Goal: Transaction & Acquisition: Purchase product/service

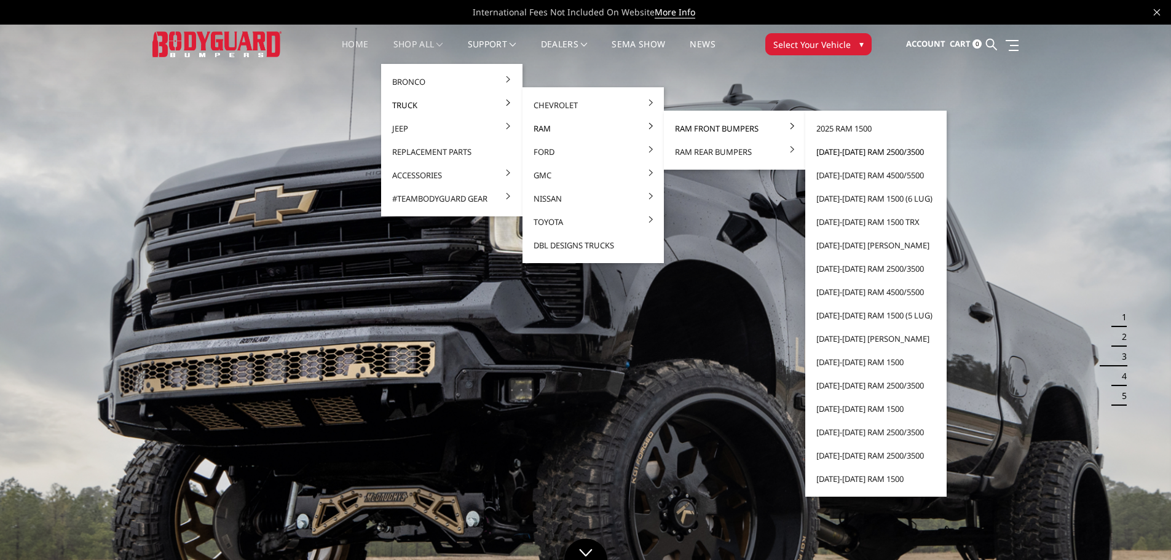
click at [834, 149] on link "[DATE]-[DATE] Ram 2500/3500" at bounding box center [876, 151] width 132 height 23
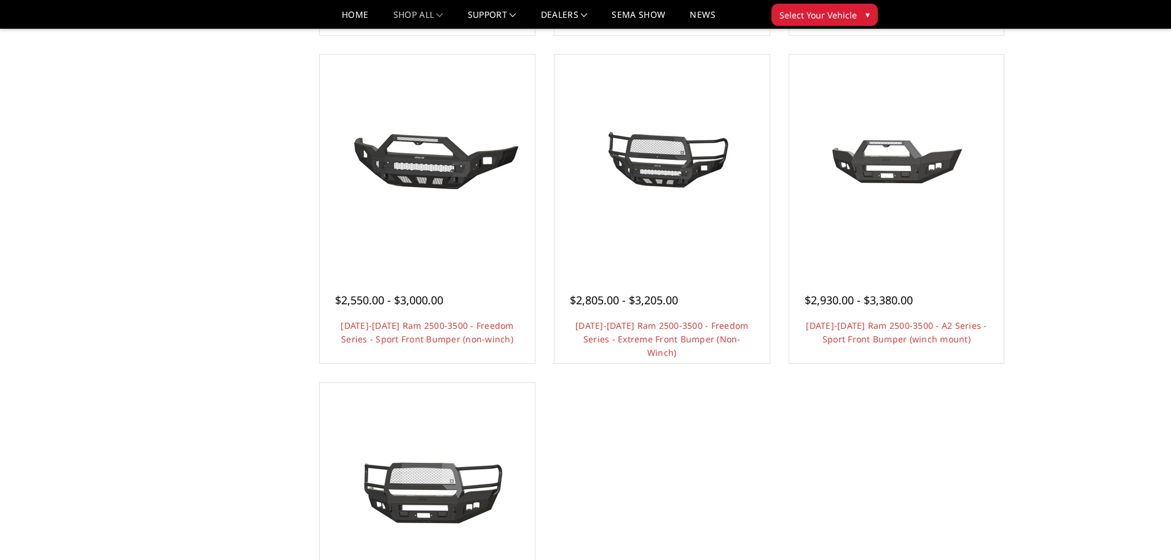
scroll to position [922, 0]
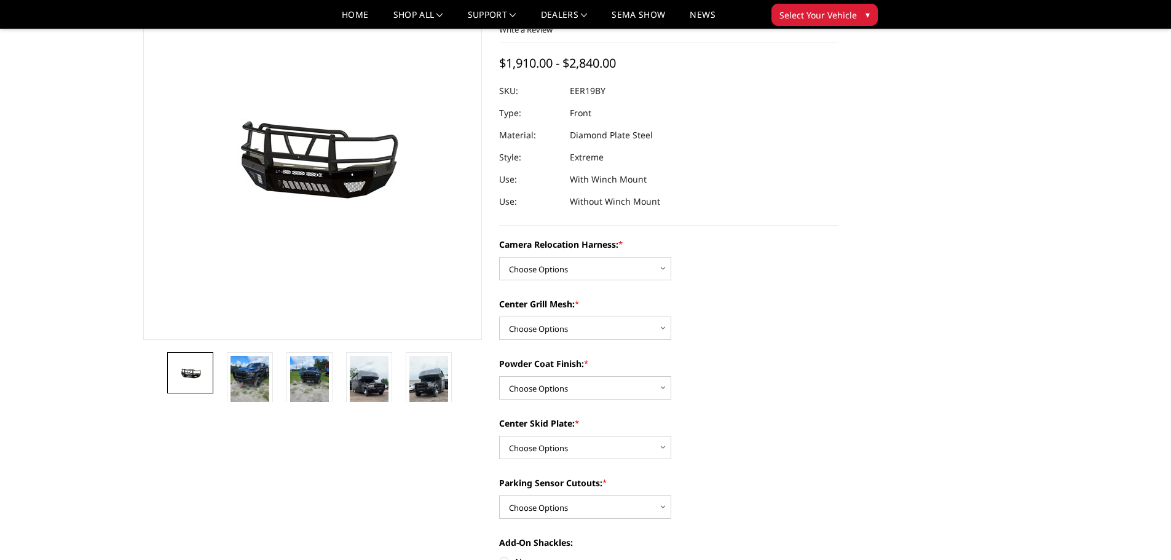
scroll to position [123, 0]
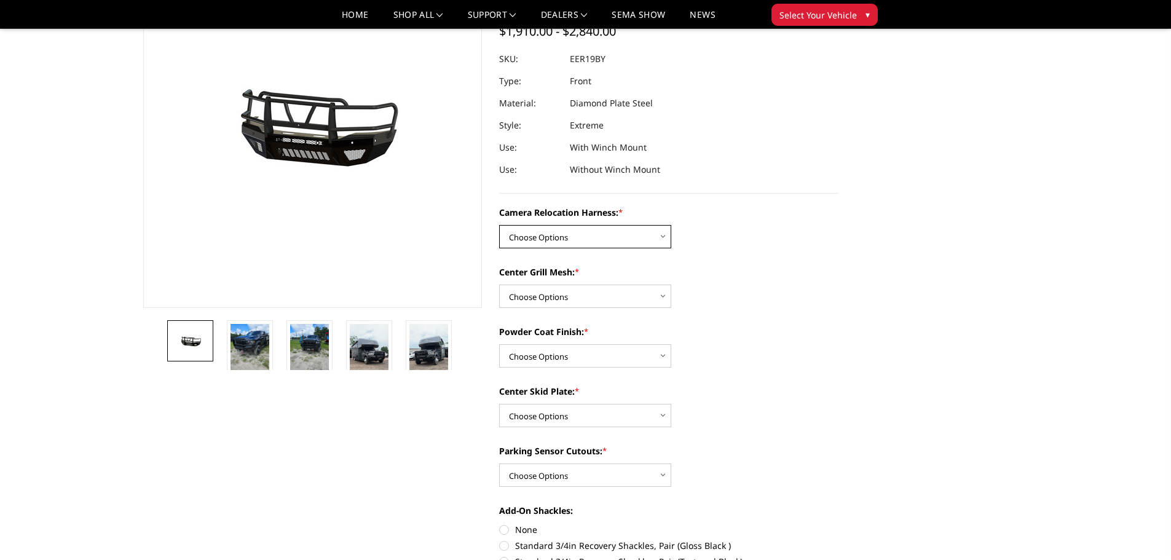
click at [587, 233] on select "Choose Options Without camera harness With camera harness" at bounding box center [585, 236] width 172 height 23
select select "3819"
click at [499, 225] on select "Choose Options Without camera harness With camera harness" at bounding box center [585, 236] width 172 height 23
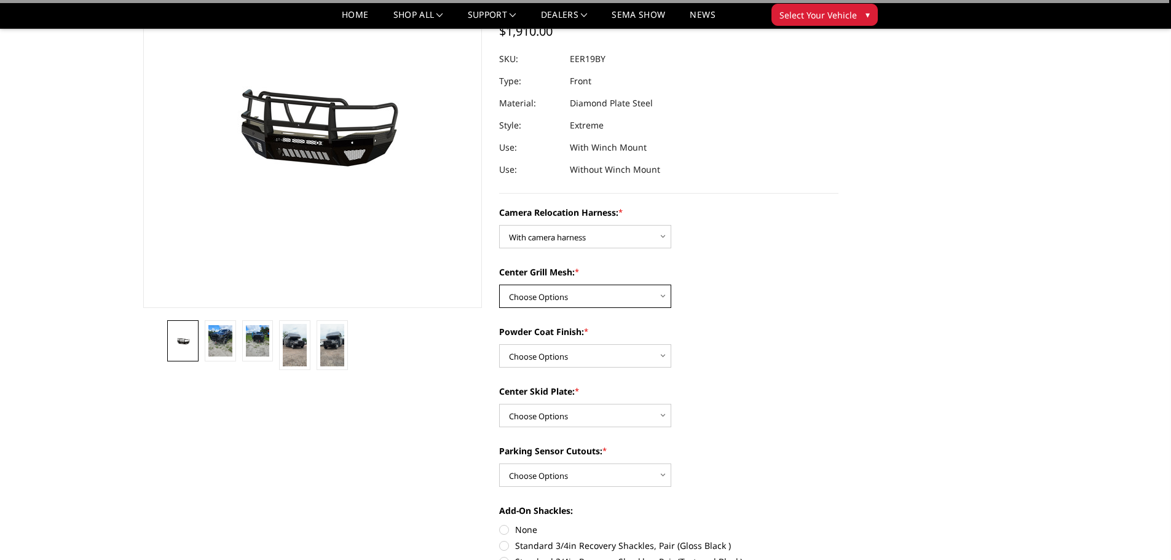
click at [582, 293] on select "Choose Options Without expanded metal With expanded metal" at bounding box center [585, 296] width 172 height 23
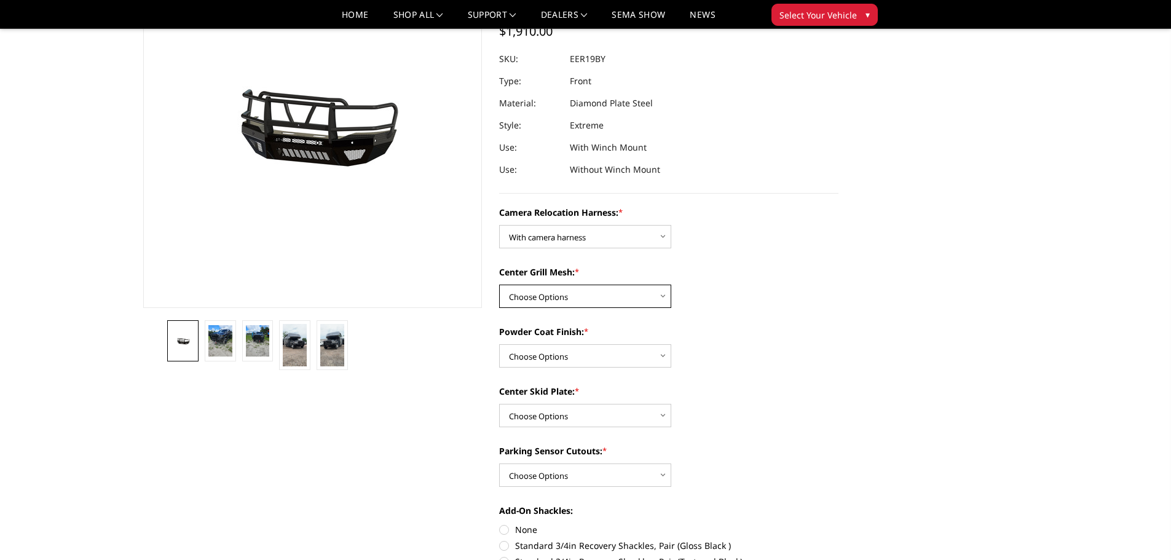
select select "3818"
click at [499, 285] on select "Choose Options Without expanded metal With expanded metal" at bounding box center [585, 296] width 172 height 23
click at [593, 350] on select "Choose Options Textured Black Powder Coat Gloss Black Powder Coat Bare Metal" at bounding box center [585, 355] width 172 height 23
select select "3816"
click at [499, 344] on select "Choose Options Textured Black Powder Coat Gloss Black Powder Coat Bare Metal" at bounding box center [585, 355] width 172 height 23
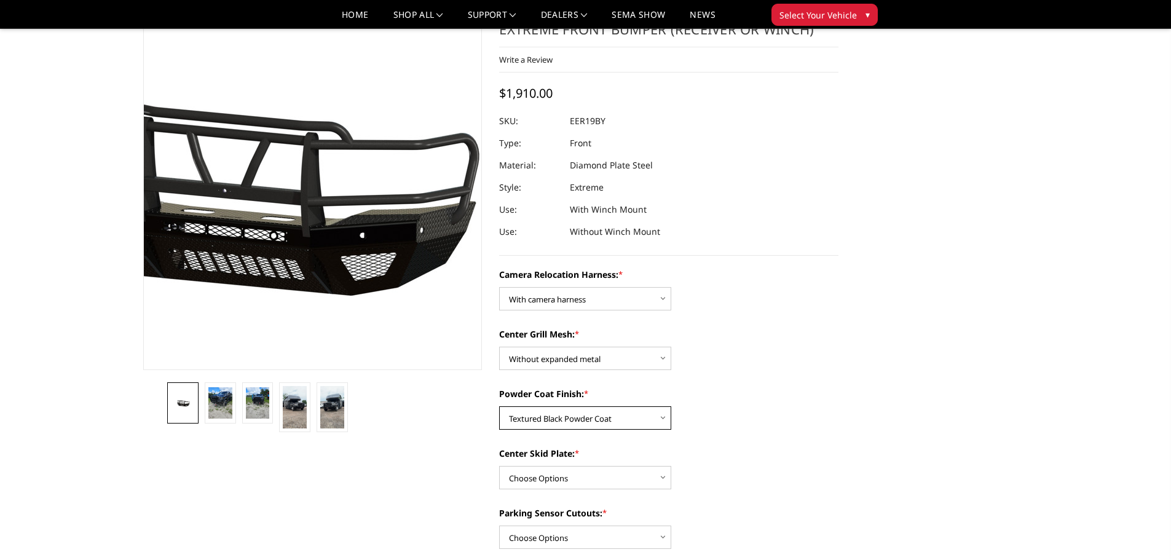
scroll to position [61, 0]
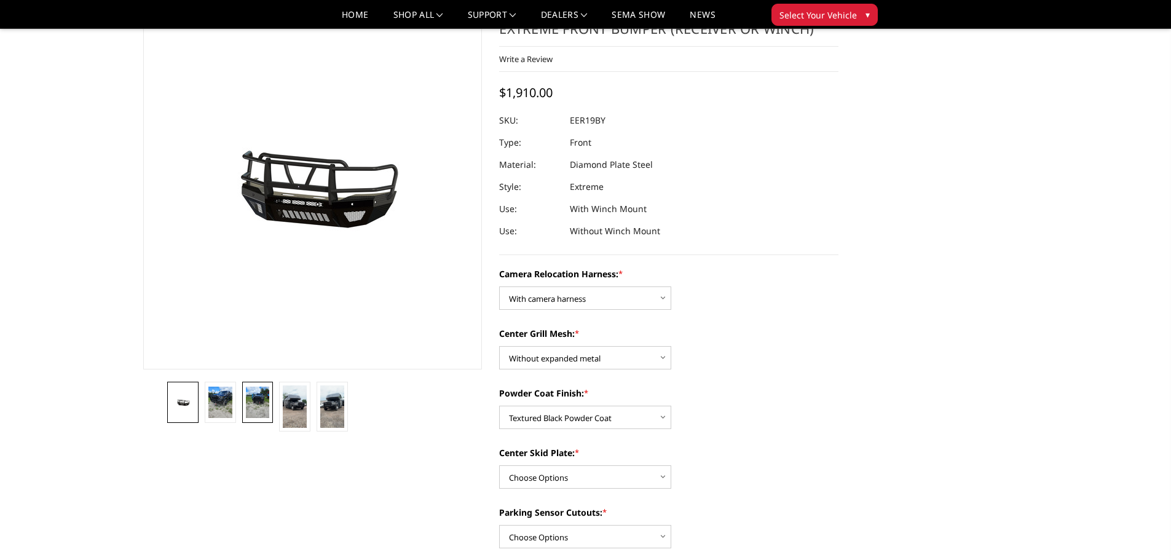
click at [253, 398] on img at bounding box center [258, 403] width 24 height 32
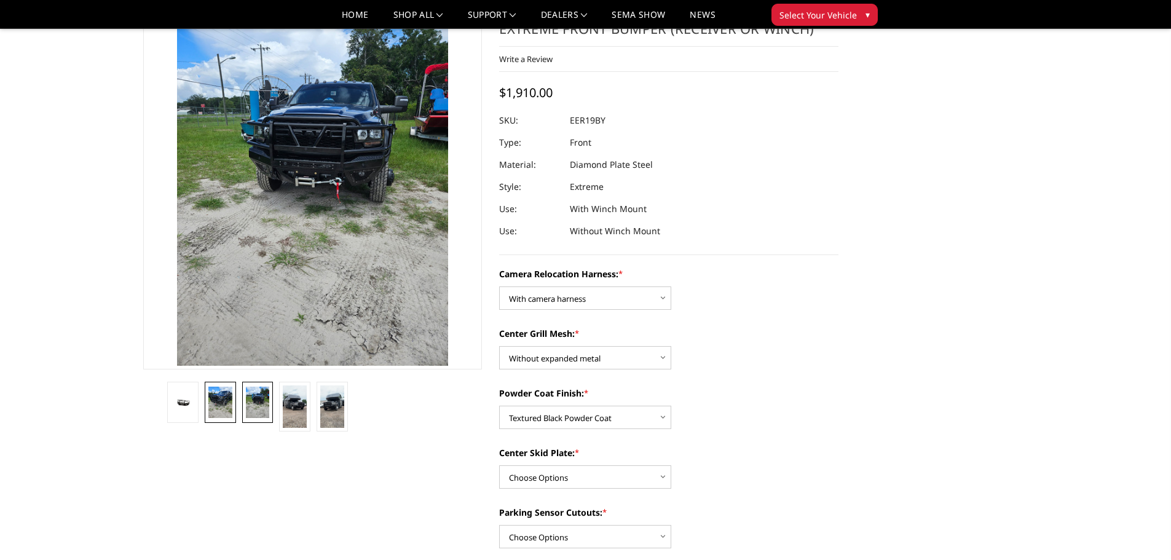
click at [221, 401] on img at bounding box center [220, 403] width 24 height 32
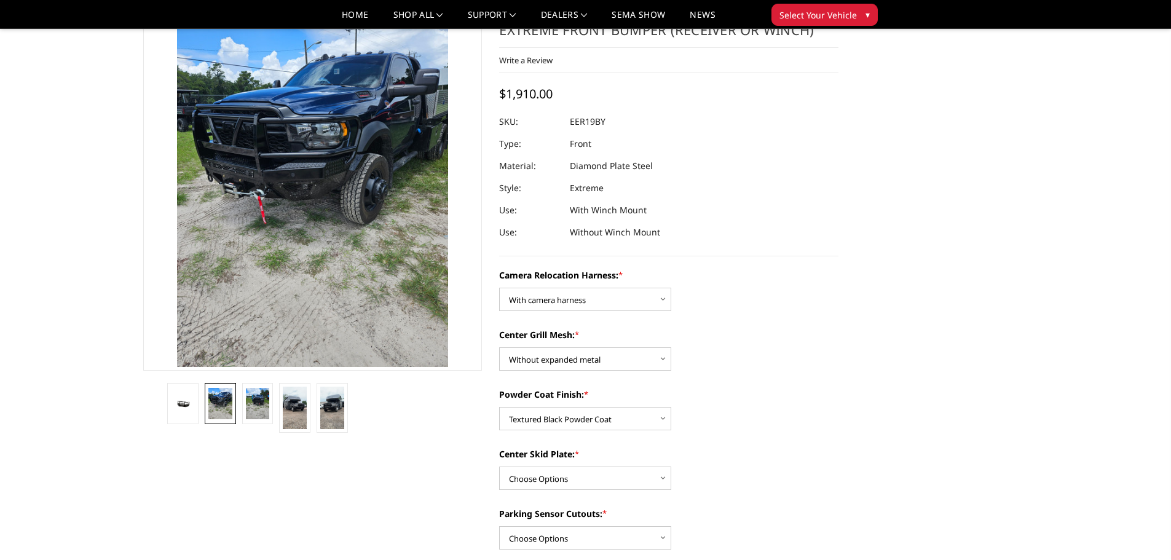
scroll to position [58, 0]
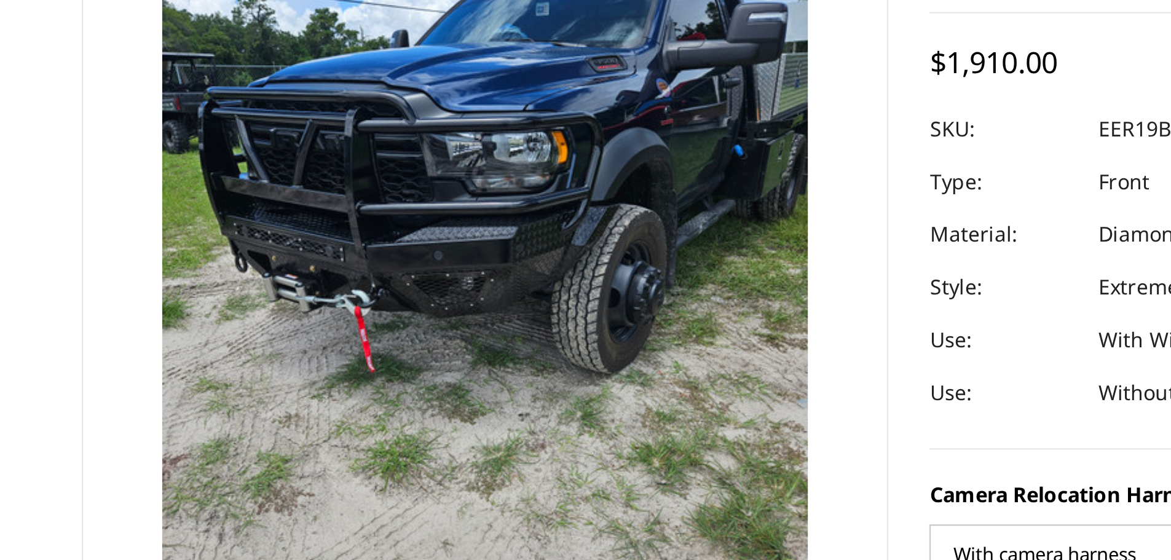
click at [293, 143] on img at bounding box center [190, 233] width 590 height 787
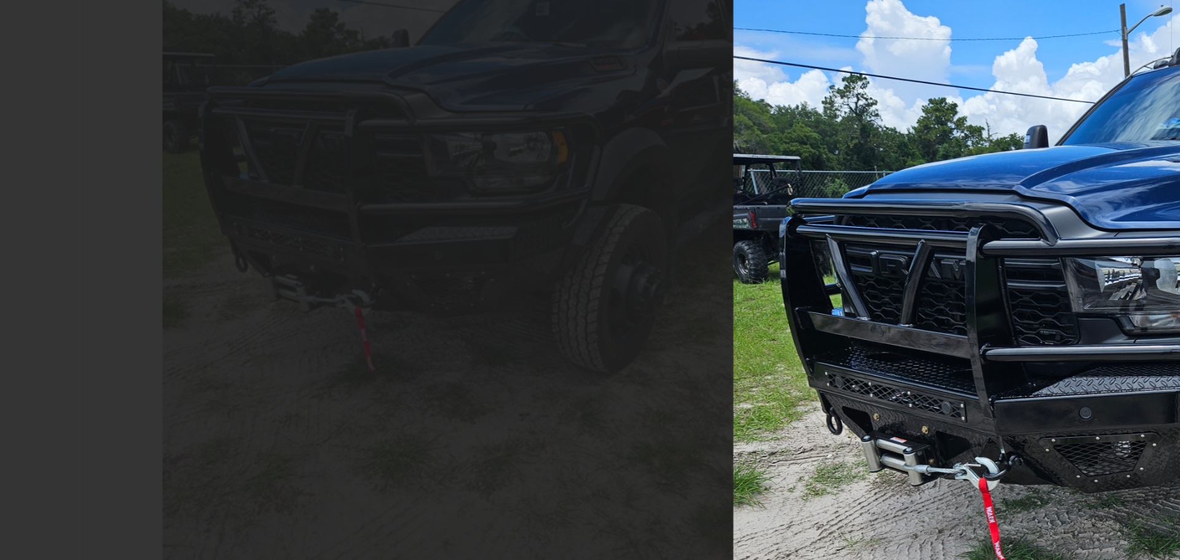
click at [401, 189] on div at bounding box center [590, 280] width 1180 height 560
